Goal: Use online tool/utility: Utilize a website feature to perform a specific function

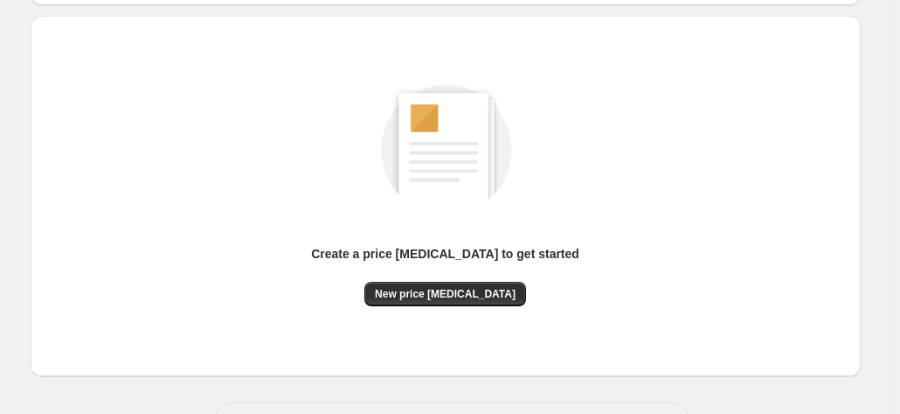
scroll to position [175, 0]
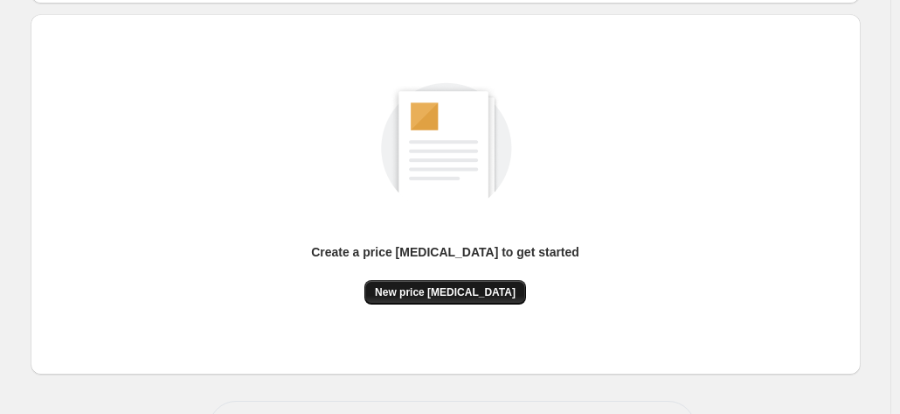
click at [434, 290] on span "New price [MEDICAL_DATA]" at bounding box center [445, 292] width 141 height 14
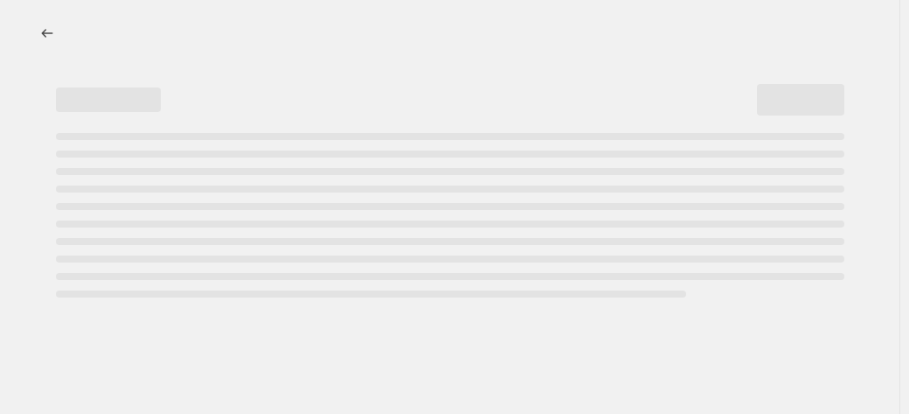
select select "percentage"
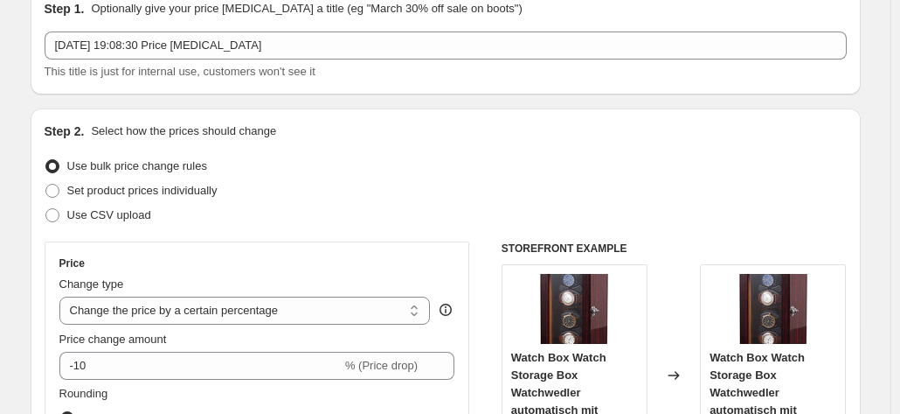
scroll to position [262, 0]
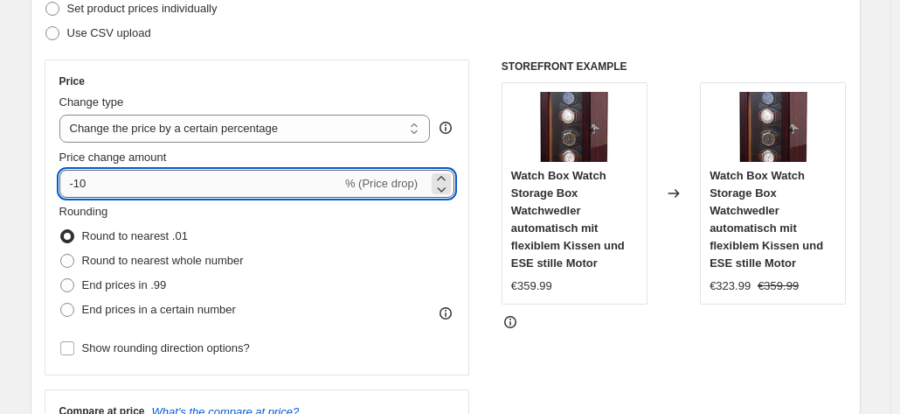
click at [306, 196] on input "-10" at bounding box center [200, 184] width 282 height 28
type input "-1"
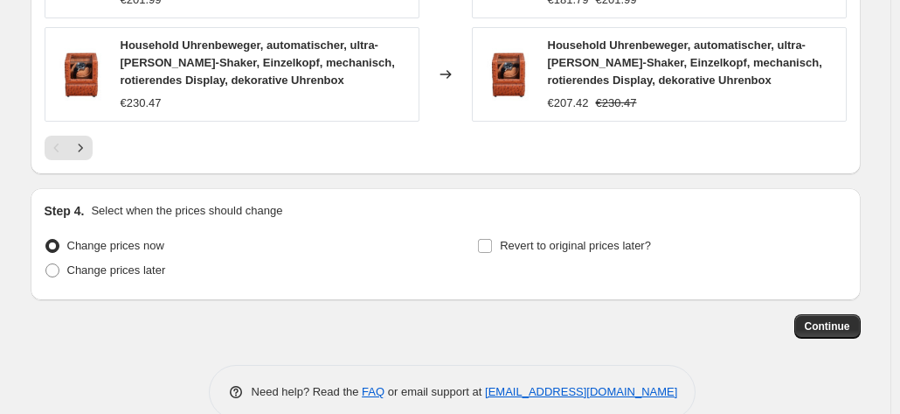
scroll to position [1393, 0]
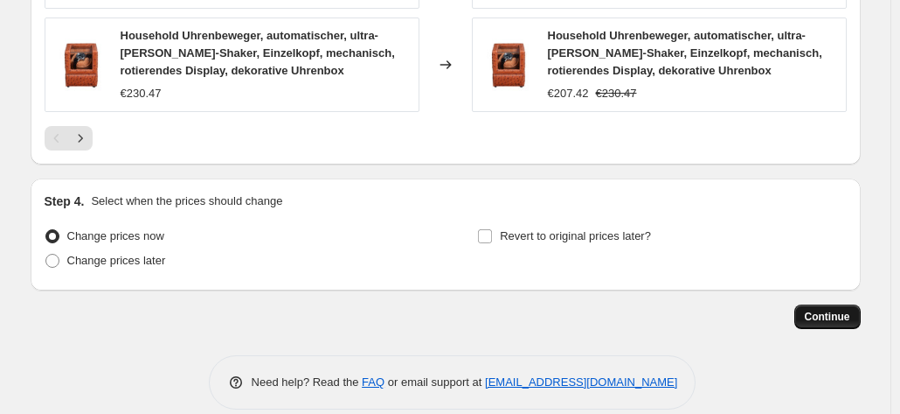
type input "-30"
click at [824, 304] on button "Continue" at bounding box center [828, 316] width 66 height 24
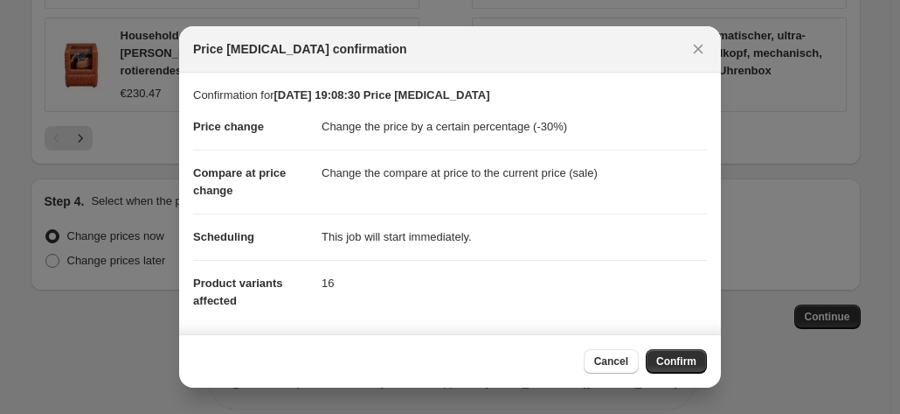
click at [665, 354] on button "Confirm" at bounding box center [676, 361] width 61 height 24
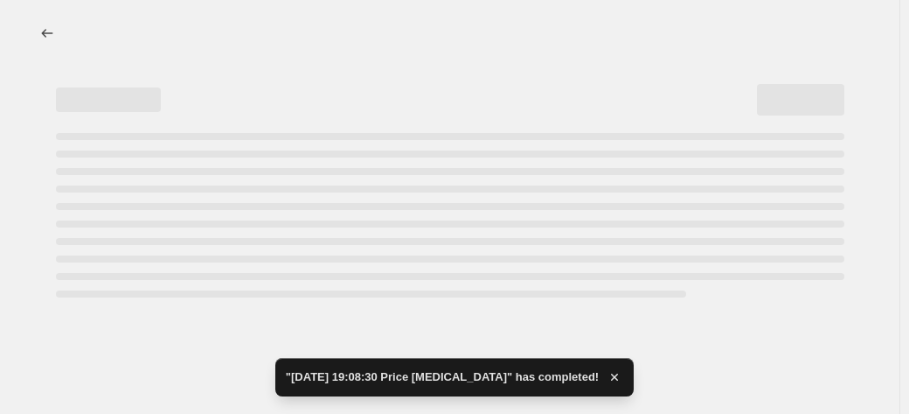
select select "percentage"
